Goal: Task Accomplishment & Management: Use online tool/utility

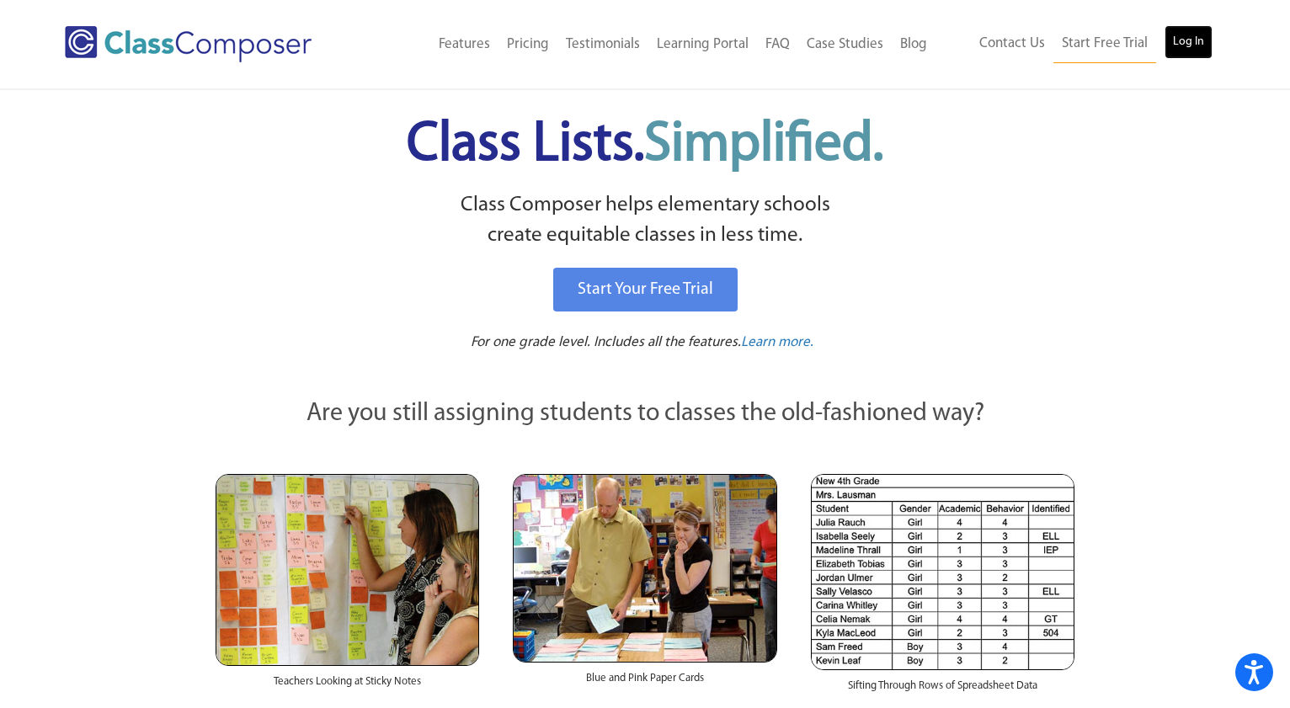
click at [1184, 51] on link "Log In" at bounding box center [1188, 42] width 48 height 34
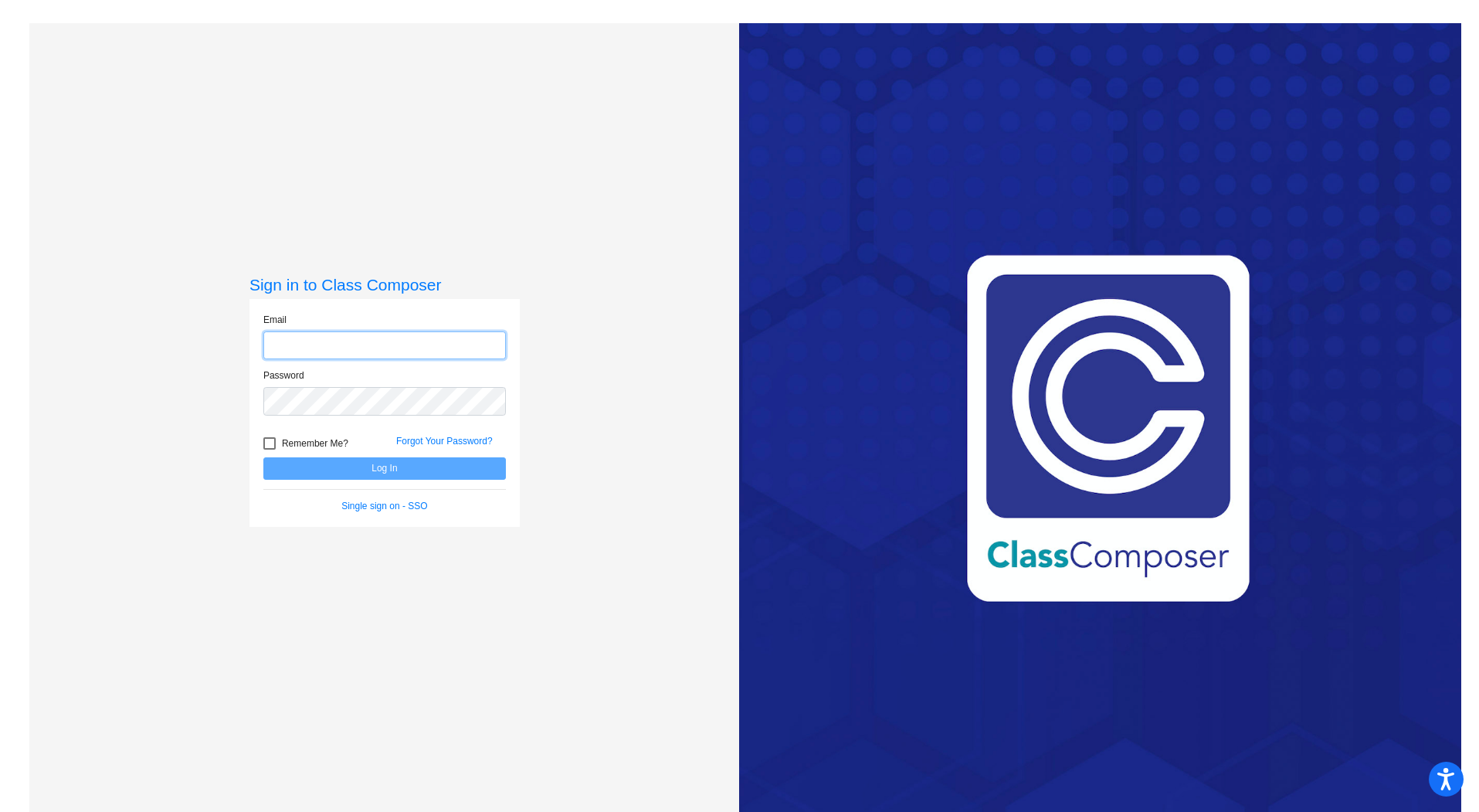
type input "wendie.hauschild@svusd.org"
click at [372, 462] on button "Log In" at bounding box center [384, 468] width 242 height 22
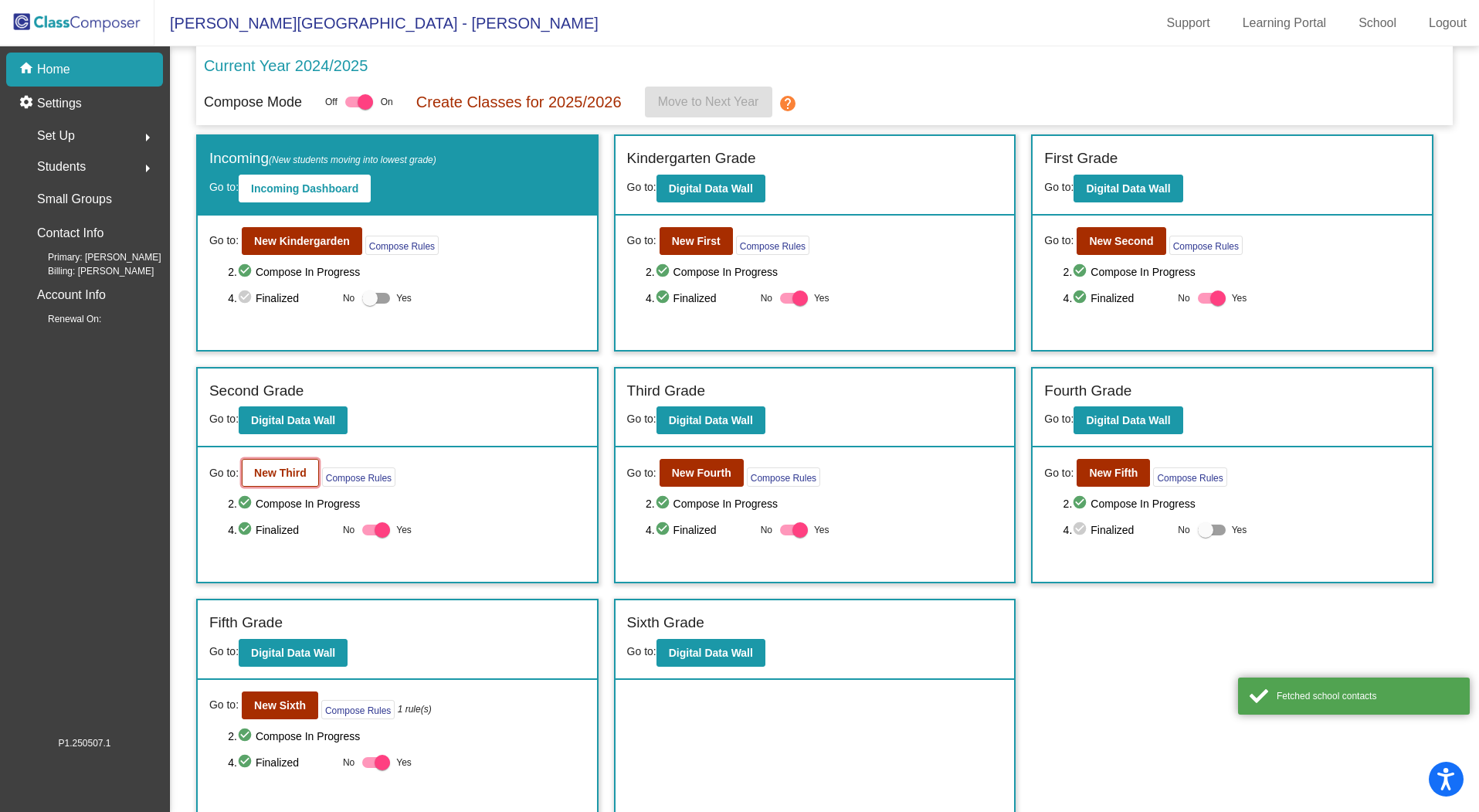
click at [295, 471] on b "New Third" at bounding box center [280, 472] width 52 height 12
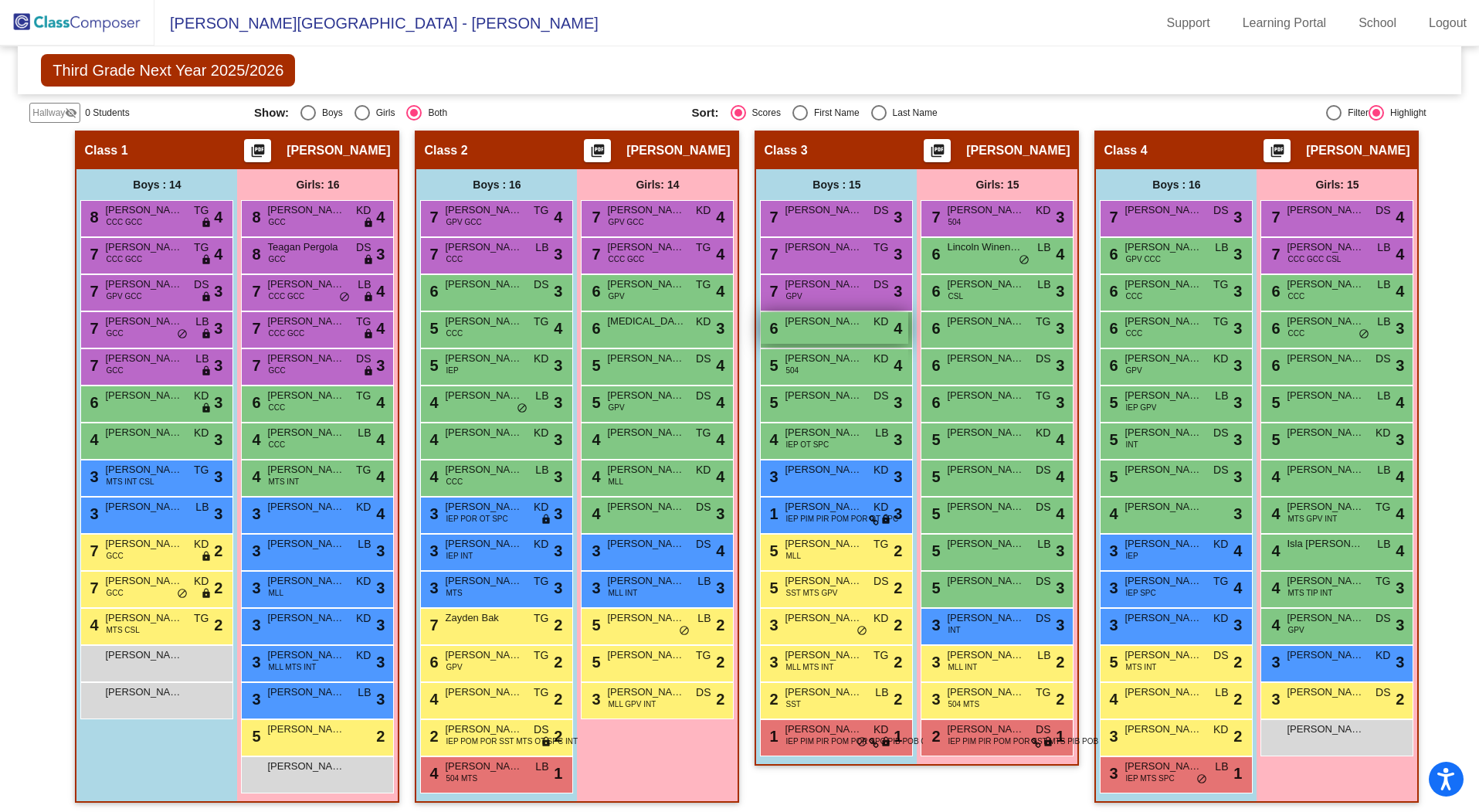
scroll to position [342, 0]
